Goal: Find specific page/section: Find specific page/section

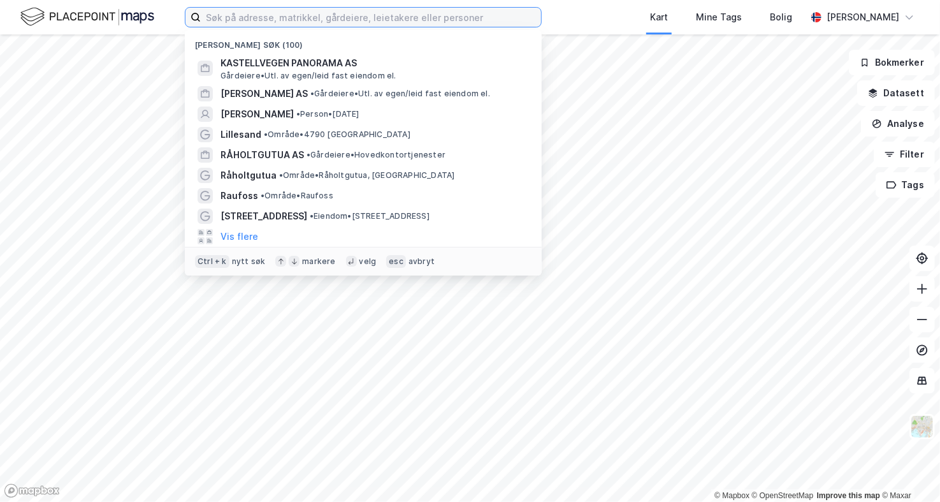
click at [387, 21] on input at bounding box center [371, 17] width 340 height 19
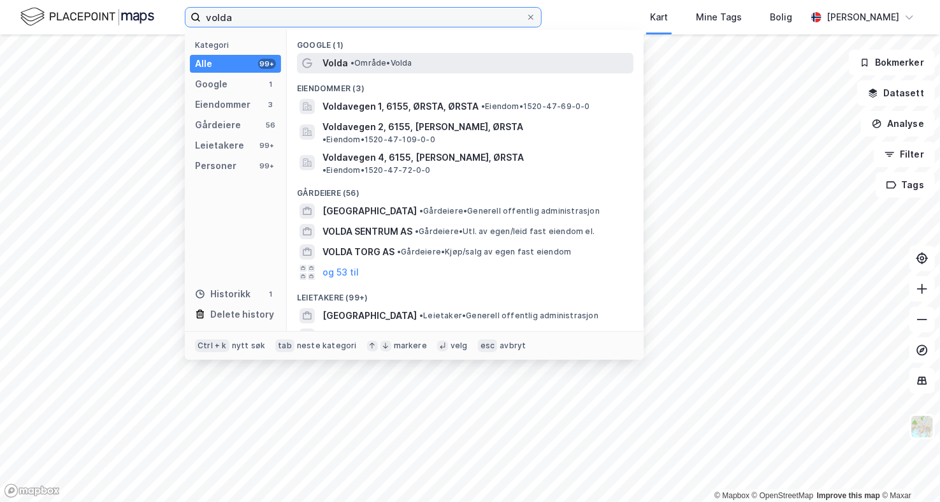
type input "volda"
